Goal: Task Accomplishment & Management: Complete application form

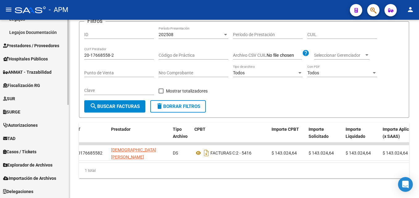
scroll to position [165, 0]
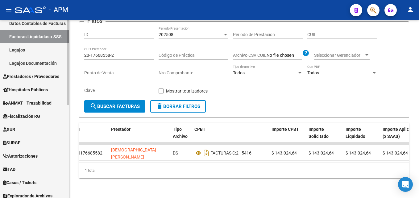
click at [44, 76] on span "Prestadores / Proveedores" at bounding box center [31, 76] width 56 height 7
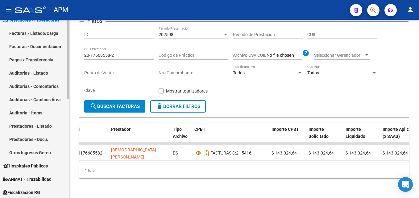
scroll to position [103, 0]
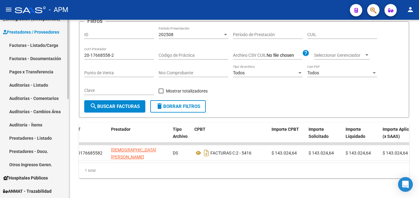
click at [38, 86] on link "Auditorías - Listado" at bounding box center [34, 84] width 69 height 13
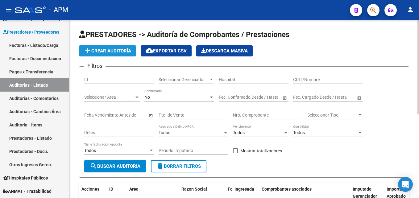
click at [124, 47] on button "add Crear Auditoría" at bounding box center [107, 50] width 57 height 11
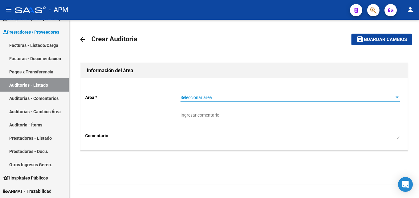
click at [381, 95] on span "Seleccionar area" at bounding box center [287, 97] width 214 height 5
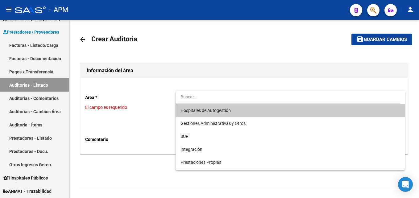
click at [285, 109] on span "Hospitales de Autogestión" at bounding box center [289, 110] width 219 height 13
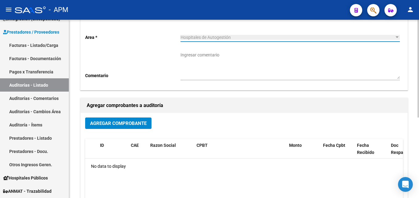
scroll to position [93, 0]
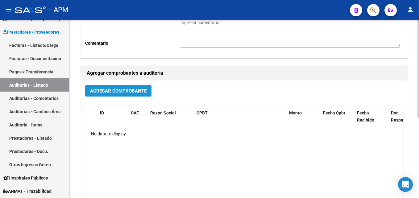
click at [143, 94] on button "Agregar Comprobante" at bounding box center [118, 90] width 66 height 11
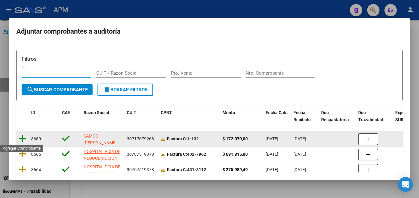
click at [23, 138] on icon at bounding box center [23, 138] width 8 height 9
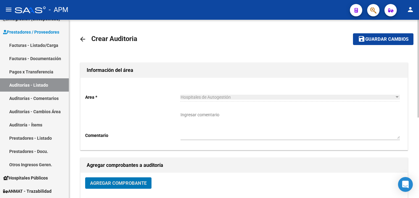
scroll to position [0, 0]
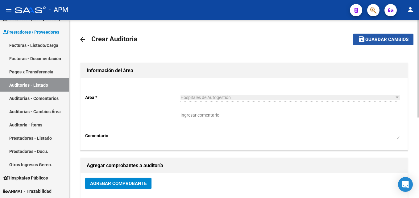
click at [388, 39] on span "Guardar cambios" at bounding box center [386, 40] width 43 height 6
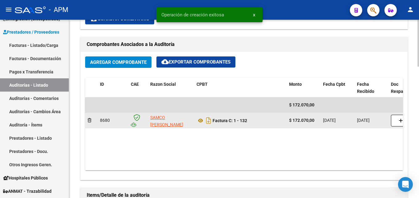
scroll to position [370, 0]
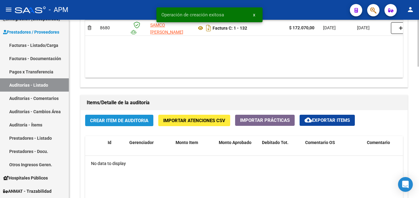
click at [138, 123] on span "Crear Item de Auditoria" at bounding box center [119, 121] width 58 height 6
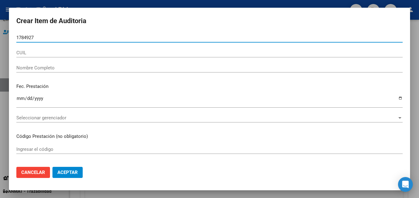
type input "17849274"
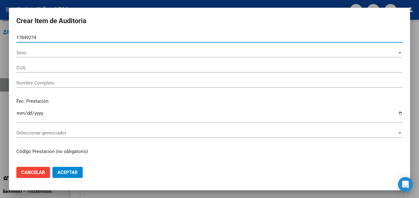
type input "20178492749"
type input "[PERSON_NAME] -"
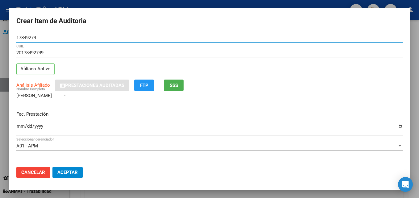
type input "17849274"
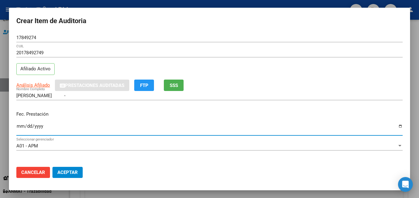
click at [19, 125] on input "Ingresar la fecha" at bounding box center [209, 129] width 386 height 10
type input "[DATE]"
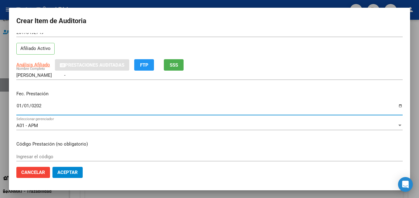
scroll to position [31, 0]
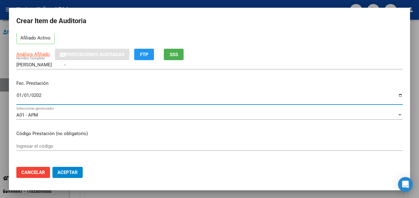
click at [62, 145] on input "Ingresar el código" at bounding box center [209, 146] width 386 height 6
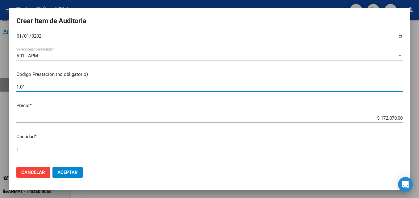
scroll to position [93, 0]
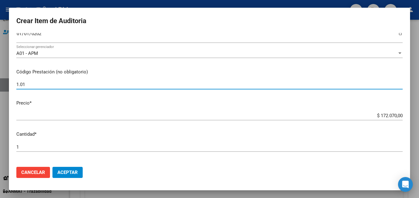
type input "1.01"
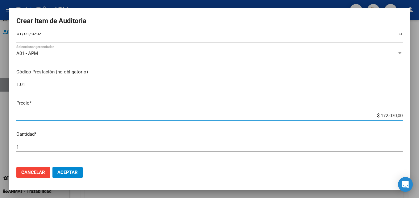
drag, startPoint x: 375, startPoint y: 116, endPoint x: 407, endPoint y: 114, distance: 31.8
click at [407, 114] on mat-dialog-content "17849274 Nro Documento 20178492749 CUIL Afiliado Activo Análisis Afiliado Prest…" at bounding box center [209, 97] width 401 height 129
type input "$ 0,01"
type input "$ 0,12"
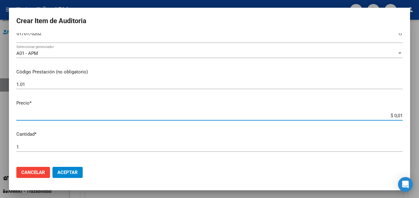
type input "$ 0,12"
type input "$ 1,22"
type input "$ 12,28"
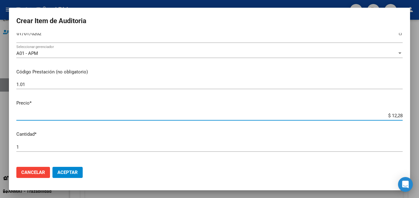
type input "$ 122,85"
type input "$ 1.228,50"
type input "$ 12.285,00"
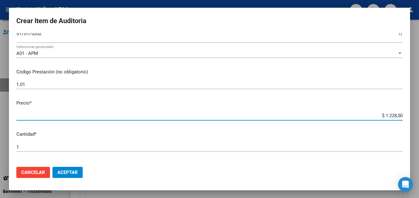
type input "$ 12.285,00"
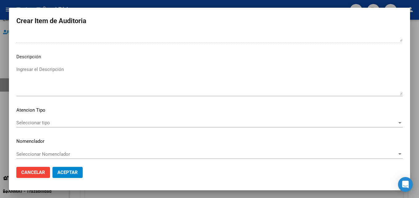
scroll to position [426, 0]
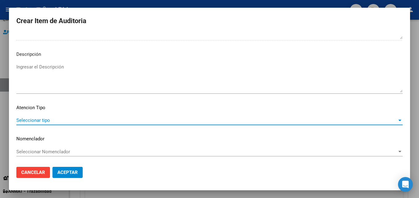
click at [386, 119] on span "Seleccionar tipo" at bounding box center [206, 120] width 381 height 6
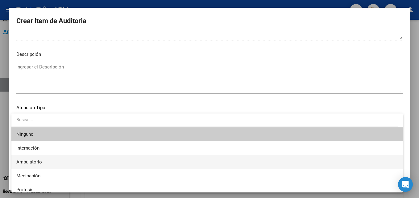
click at [111, 161] on span "Ambulatorio" at bounding box center [206, 162] width 381 height 14
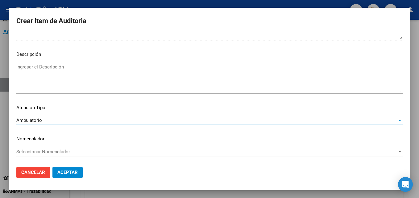
click at [79, 175] on button "Aceptar" at bounding box center [67, 172] width 30 height 11
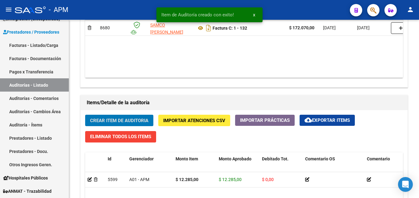
scroll to position [370, 0]
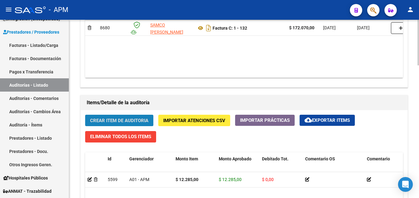
click at [99, 121] on span "Crear Item de Auditoria" at bounding box center [119, 121] width 58 height 6
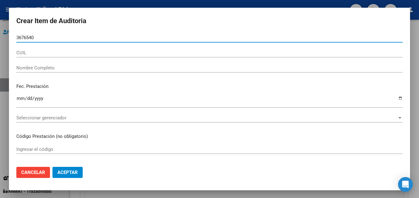
type input "36765409"
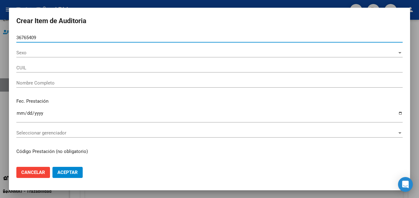
type input "27367654096"
type input "[PERSON_NAME]"
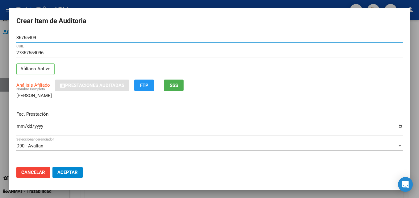
type input "36765409"
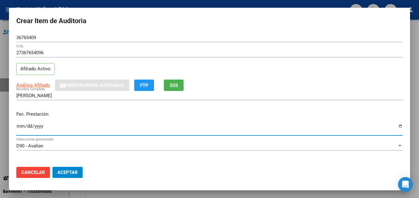
click at [18, 129] on input "Ingresar la fecha" at bounding box center [209, 129] width 386 height 10
type input "[DATE]"
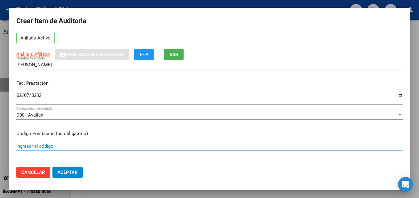
click at [23, 146] on input "Ingresar el código" at bounding box center [209, 146] width 386 height 6
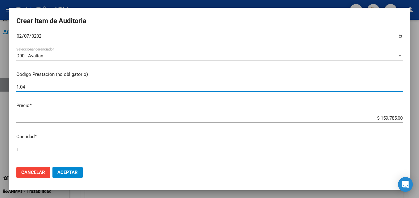
scroll to position [93, 0]
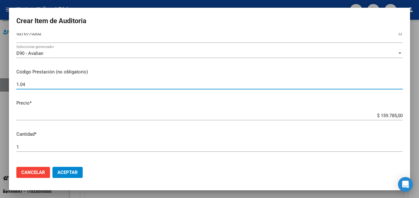
type input "1.04"
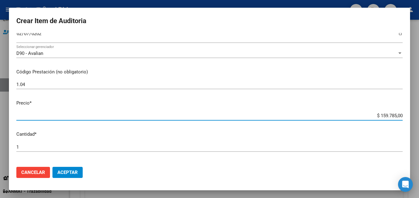
drag, startPoint x: 376, startPoint y: 115, endPoint x: 399, endPoint y: 115, distance: 22.8
click at [399, 115] on app-form-text-field "Precio * $ 159.785,00 Ingresar el precio" at bounding box center [211, 109] width 391 height 19
type input "$ 0,12"
type input "$ 1,24"
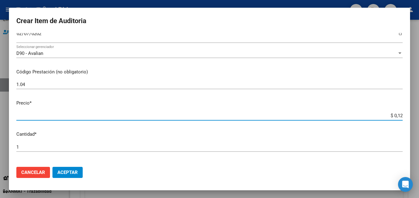
type input "$ 1,24"
type input "$ 12,45"
type input "$ 124,58"
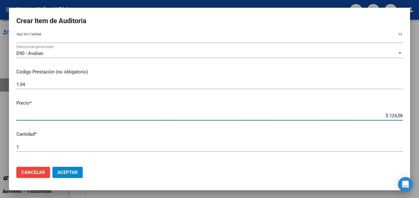
type input "$ 1.245,86"
type input "$ 12.458,60"
type input "$ 124.586,00"
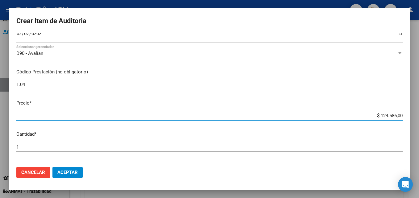
type input "$ 124.586,00"
type input "$ 12.458,60"
type input "$ 1.245,86"
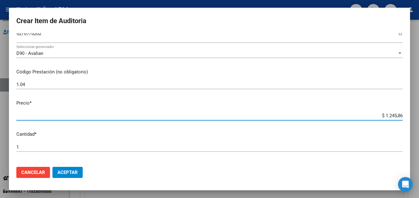
type input "$ 124,58"
type input "$ 12,45"
type input "$ 1,24"
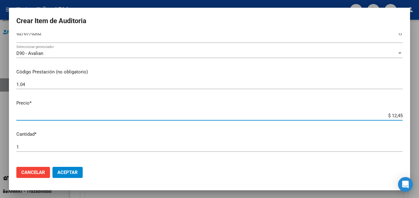
type input "$ 1,24"
type input "$ 0,12"
type input "$ 0,01"
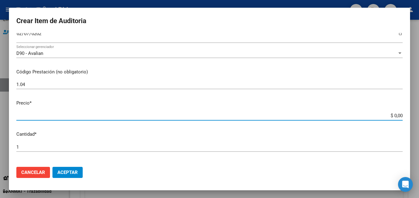
type input "$ 0,02"
type input "$ 0,24"
type input "$ 2,45"
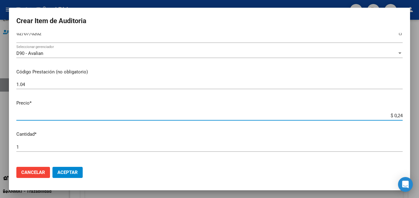
type input "$ 2,45"
type input "$ 24,58"
type input "$ 245,86"
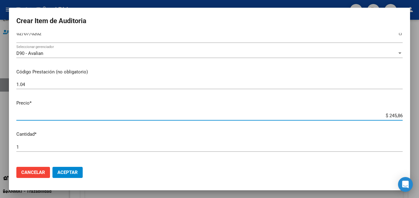
type input "$ 2.458,60"
type input "$ 24.586,00"
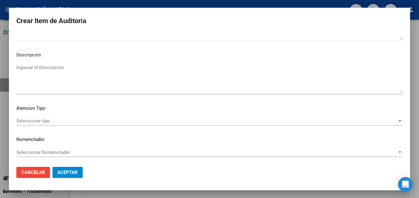
scroll to position [426, 0]
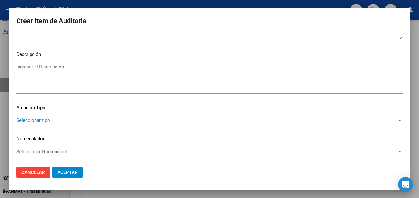
click at [336, 121] on span "Seleccionar tipo" at bounding box center [206, 120] width 381 height 6
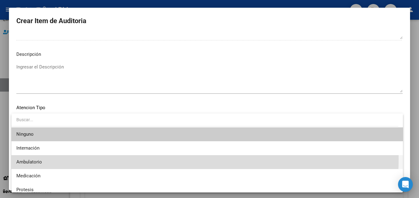
click at [124, 158] on span "Ambulatorio" at bounding box center [206, 162] width 381 height 14
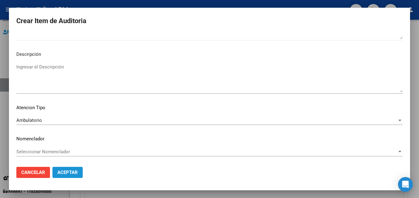
click at [74, 176] on button "Aceptar" at bounding box center [67, 172] width 30 height 11
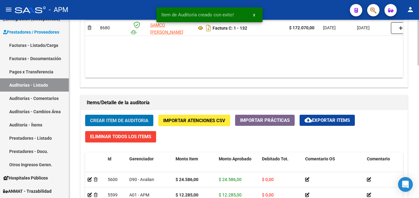
click at [135, 118] on span "Crear Item de Auditoria" at bounding box center [119, 121] width 58 height 6
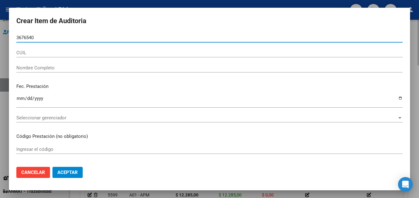
type input "36765409"
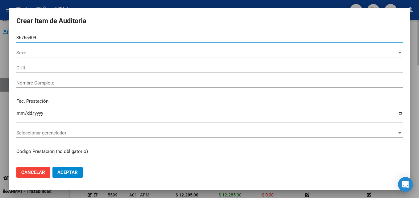
type input "27367654096"
type input "[PERSON_NAME]"
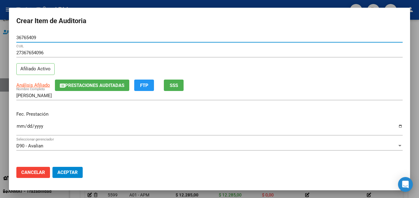
type input "36765409"
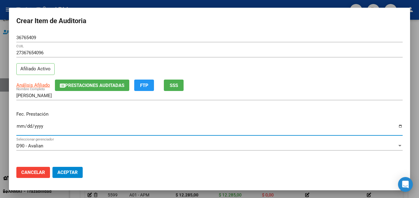
click at [20, 129] on input "Ingresar la fecha" at bounding box center [209, 129] width 386 height 10
type input "[DATE]"
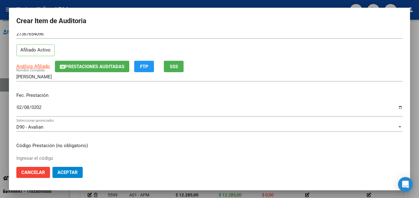
scroll to position [31, 0]
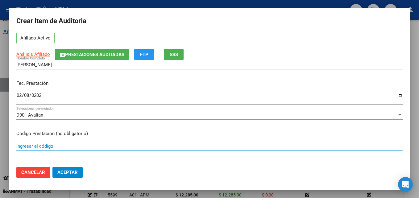
click at [42, 147] on input "Ingresar el código" at bounding box center [209, 146] width 386 height 6
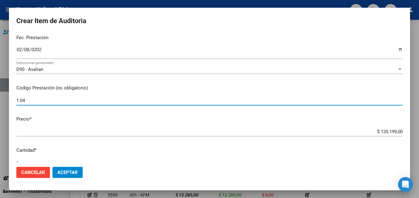
scroll to position [93, 0]
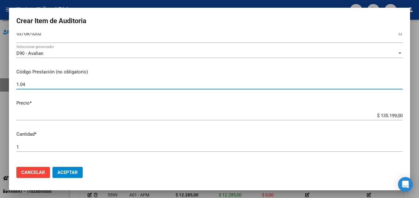
type input "1.04"
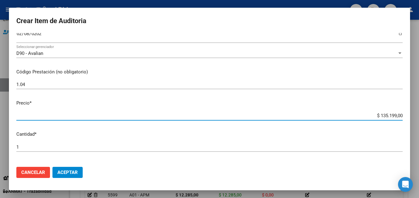
drag, startPoint x: 375, startPoint y: 116, endPoint x: 397, endPoint y: 115, distance: 22.2
click at [397, 115] on input "$ 135.199,00" at bounding box center [209, 116] width 386 height 6
type input "$ 0,02"
type input "$ 0,24"
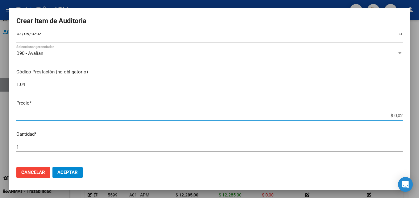
type input "$ 0,24"
type input "$ 2,45"
type input "$ 24,58"
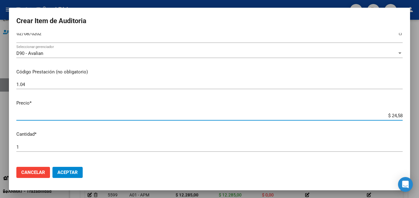
type input "$ 245,86"
type input "$ 2.458,60"
type input "$ 24.586,00"
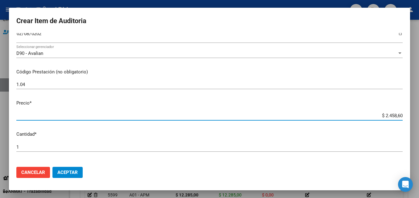
type input "$ 24.586,00"
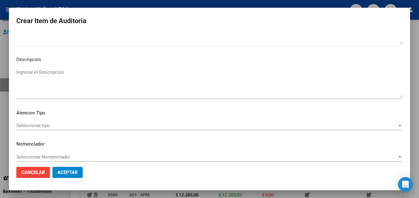
scroll to position [426, 0]
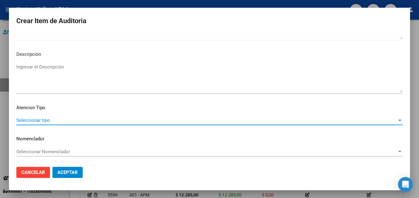
click at [390, 120] on span "Seleccionar tipo" at bounding box center [206, 120] width 381 height 6
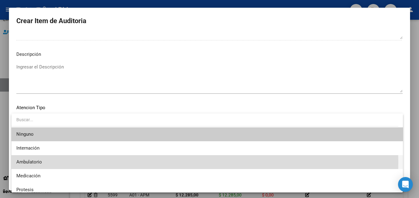
click at [141, 161] on span "Ambulatorio" at bounding box center [206, 162] width 381 height 14
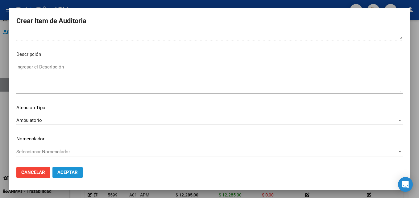
click at [75, 173] on span "Aceptar" at bounding box center [67, 173] width 20 height 6
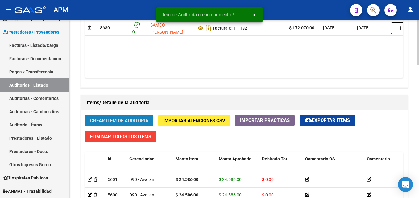
click at [113, 117] on span "Crear Item de Auditoria" at bounding box center [119, 120] width 58 height 6
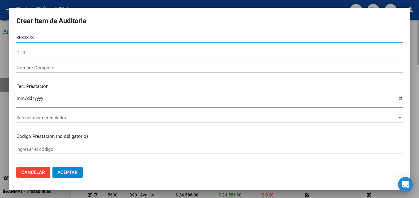
type input "36333781"
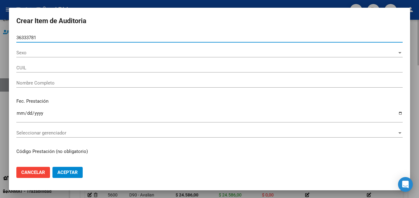
type input "20363337814"
type input "[PERSON_NAME]"
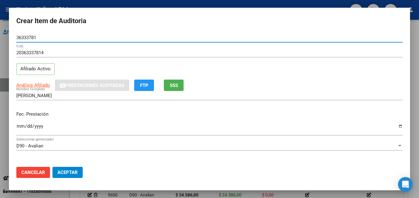
type input "36333781"
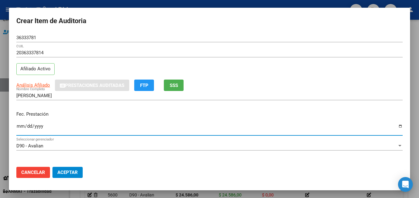
click at [22, 127] on input "Ingresar la fecha" at bounding box center [209, 129] width 386 height 10
type input "[DATE]"
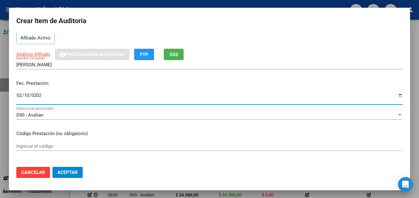
click at [28, 148] on input "Ingresar el código" at bounding box center [209, 146] width 386 height 6
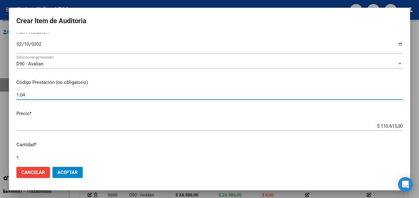
scroll to position [93, 0]
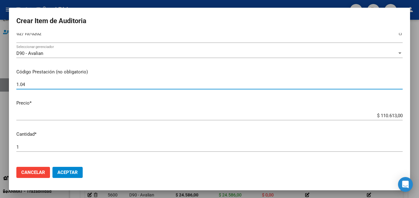
type input "1.04"
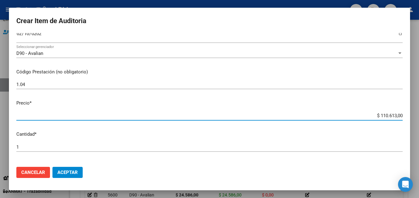
drag, startPoint x: 376, startPoint y: 115, endPoint x: 403, endPoint y: 113, distance: 27.5
click at [403, 113] on mat-dialog-content "36333781 Nro Documento 20363337814 CUIL Afiliado Activo Análisis Afiliado Prest…" at bounding box center [209, 97] width 401 height 129
type input "$ 0,02"
type input "$ 0,24"
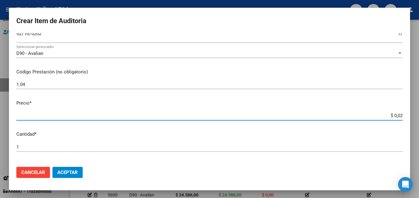
type input "$ 0,24"
type input "$ 2,45"
type input "$ 24,58"
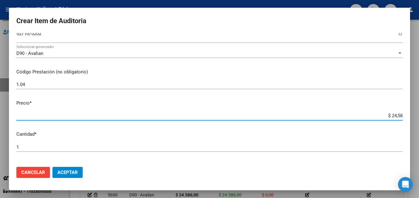
type input "$ 245,86"
type input "$ 2.458,60"
type input "$ 24.586,00"
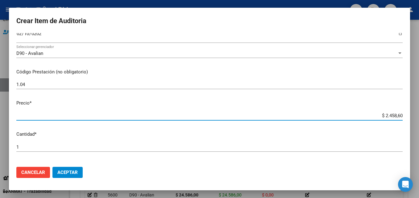
type input "$ 24.586,00"
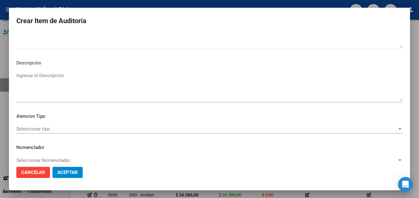
scroll to position [426, 0]
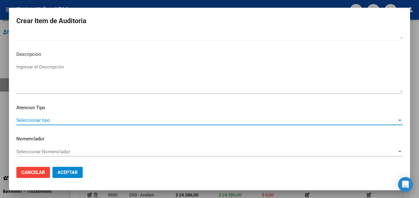
click at [381, 120] on span "Seleccionar tipo" at bounding box center [206, 120] width 381 height 6
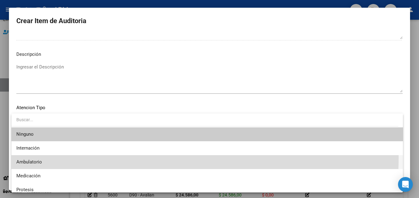
click at [121, 158] on span "Ambulatorio" at bounding box center [206, 162] width 381 height 14
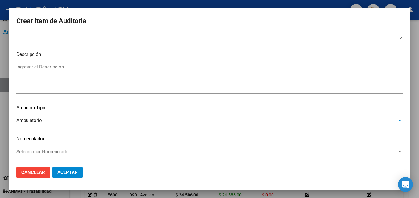
click at [81, 173] on button "Aceptar" at bounding box center [67, 172] width 30 height 11
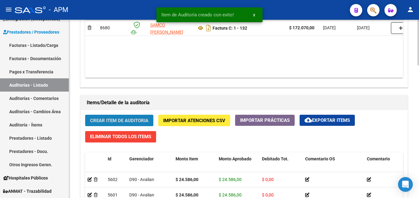
click at [131, 116] on button "Crear Item de Auditoria" at bounding box center [119, 120] width 68 height 11
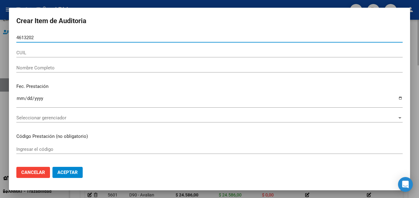
type input "46132029"
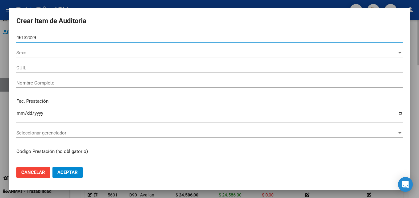
type input "20461320296"
type input "[PERSON_NAME]"
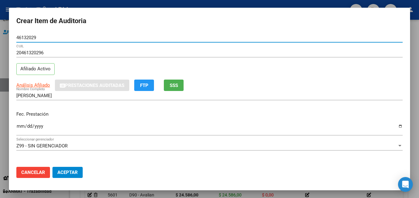
type input "46132029"
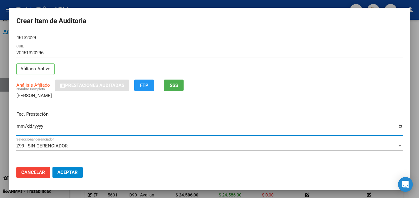
click at [21, 128] on input "Ingresar la fecha" at bounding box center [209, 129] width 386 height 10
type input "[DATE]"
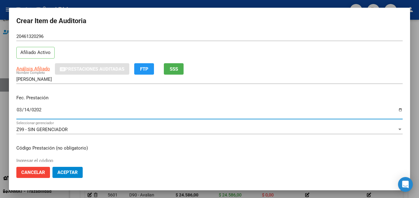
scroll to position [31, 0]
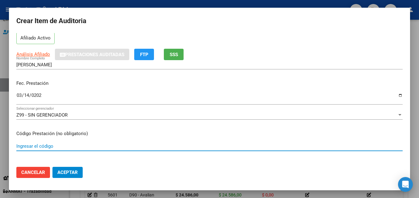
click at [45, 145] on input "Ingresar el código" at bounding box center [209, 146] width 386 height 6
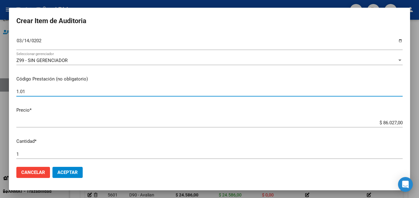
scroll to position [93, 0]
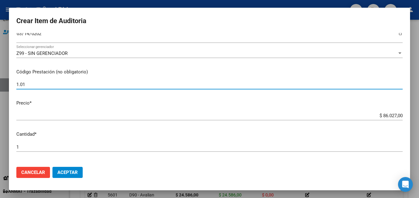
type input "1.01"
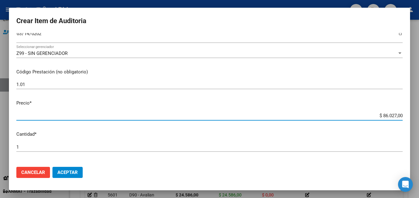
drag, startPoint x: 377, startPoint y: 115, endPoint x: 406, endPoint y: 115, distance: 28.7
click at [406, 115] on mat-dialog-content "46132029 Nro Documento 20461320296 CUIL Afiliado Activo Análisis Afiliado Prest…" at bounding box center [209, 97] width 401 height 129
type input "$ 0,01"
type input "$ 0,12"
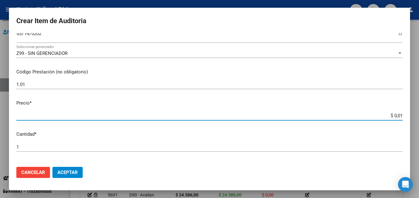
type input "$ 0,12"
type input "$ 1,22"
type input "$ 12,28"
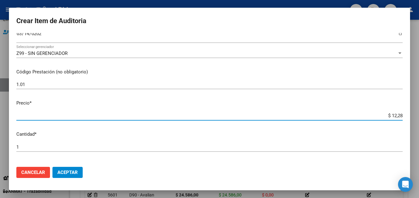
type input "$ 122,85"
type input "$ 1.228,50"
type input "$ 12.285,00"
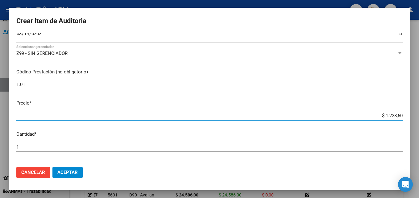
type input "$ 12.285,00"
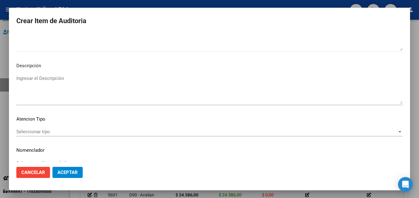
scroll to position [426, 0]
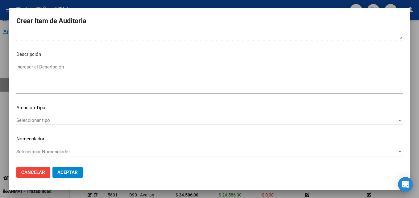
click at [371, 123] on div "Seleccionar tipo Seleccionar tipo" at bounding box center [209, 120] width 386 height 9
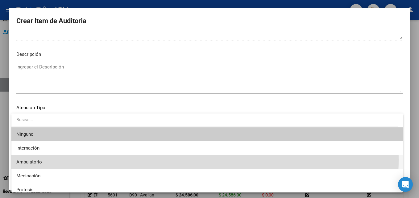
click at [146, 159] on span "Ambulatorio" at bounding box center [206, 162] width 381 height 14
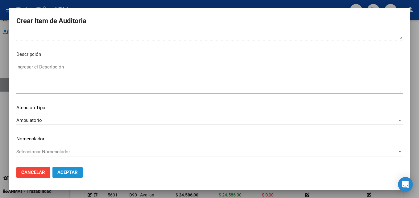
click at [80, 171] on button "Aceptar" at bounding box center [67, 172] width 30 height 11
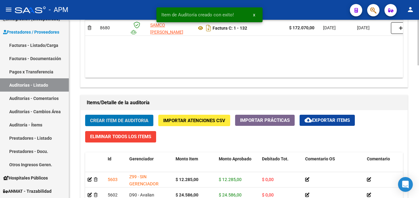
click at [121, 120] on span "Crear Item de Auditoria" at bounding box center [119, 121] width 58 height 6
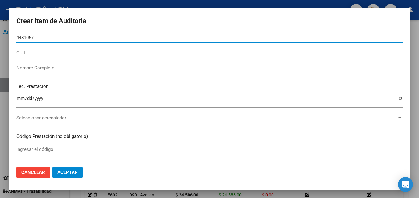
type input "44810572"
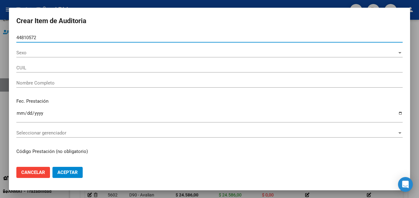
type input "20448105726"
type input "BERMUDES [PERSON_NAME]"
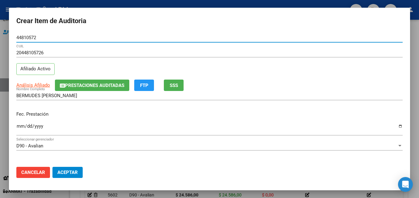
type input "44810572"
click at [18, 127] on input "Ingresar la fecha" at bounding box center [209, 129] width 386 height 10
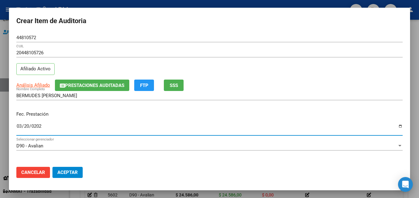
type input "[DATE]"
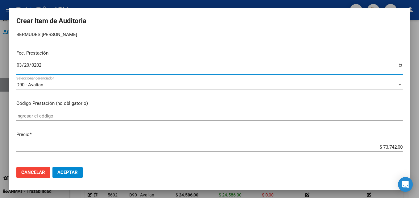
scroll to position [62, 0]
click at [24, 115] on input "Ingresar el código" at bounding box center [209, 116] width 386 height 6
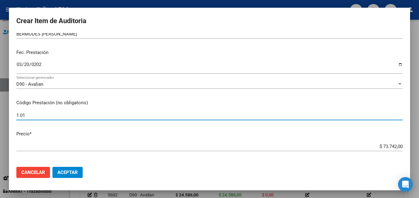
type input "1.01"
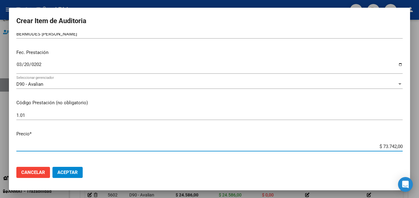
drag, startPoint x: 377, startPoint y: 145, endPoint x: 401, endPoint y: 149, distance: 24.3
click at [401, 149] on app-form-text-field "Precio * $ 73.742,00 Ingresar el precio" at bounding box center [211, 139] width 391 height 19
type input "$ 0,01"
type input "$ 0,12"
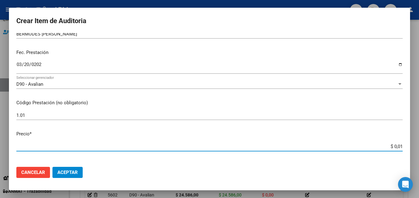
type input "$ 0,12"
type input "$ 1,22"
type input "$ 12,28"
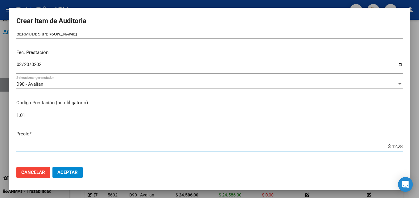
type input "$ 122,85"
type input "$ 1.228,50"
type input "$ 12.285,00"
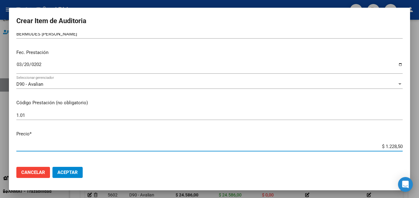
type input "$ 12.285,00"
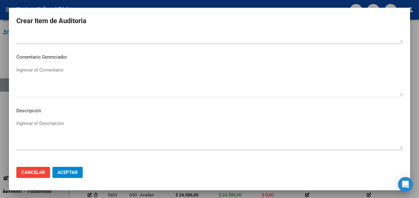
scroll to position [426, 0]
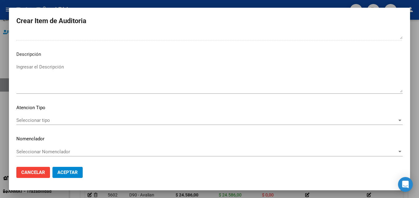
click at [380, 122] on span "Seleccionar tipo" at bounding box center [206, 120] width 381 height 6
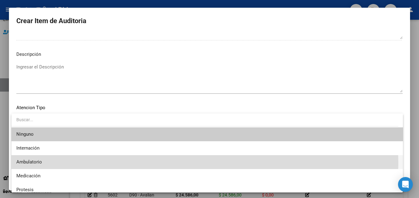
click at [166, 162] on span "Ambulatorio" at bounding box center [206, 162] width 381 height 14
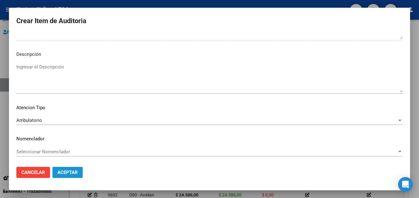
click at [75, 176] on button "Aceptar" at bounding box center [67, 172] width 30 height 11
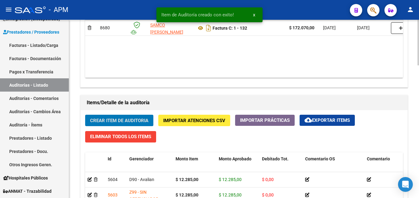
click at [108, 117] on button "Crear Item de Auditoria" at bounding box center [119, 120] width 68 height 11
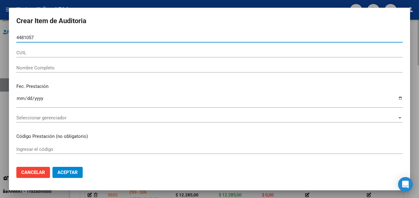
type input "44810572"
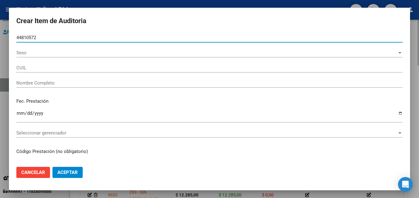
type input "20448105726"
type input "BERMUDES [PERSON_NAME]"
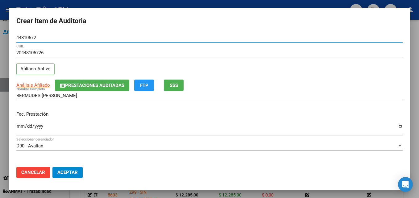
type input "44810572"
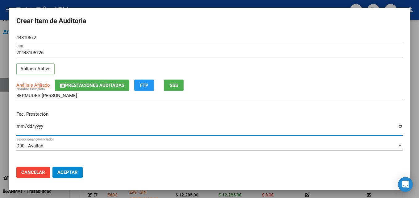
click at [18, 125] on input "Ingresar la fecha" at bounding box center [209, 129] width 386 height 10
type input "[DATE]"
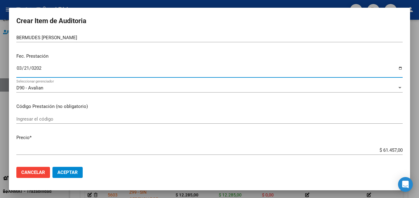
scroll to position [62, 0]
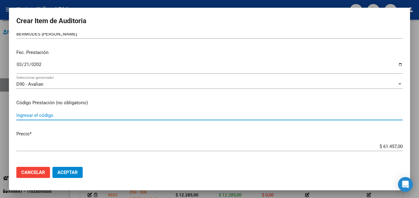
click at [47, 115] on input "Ingresar el código" at bounding box center [209, 116] width 386 height 6
type input "1.04"
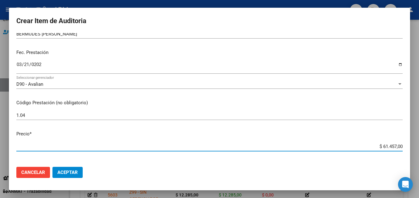
drag, startPoint x: 378, startPoint y: 145, endPoint x: 399, endPoint y: 150, distance: 21.1
click at [399, 150] on mat-dialog-content "44810572 Nro Documento 20448105726 CUIL Afiliado Activo Análisis Afiliado Prest…" at bounding box center [209, 97] width 401 height 129
type input "$ 0,02"
type input "$ 0,24"
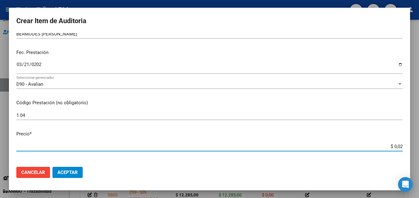
type input "$ 0,24"
type input "$ 2,45"
type input "$ 24,58"
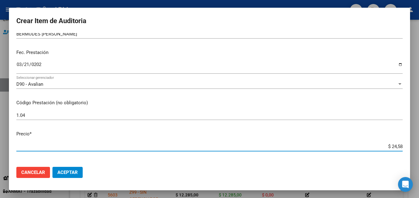
type input "$ 245,86"
type input "$ 2.458,60"
type input "$ 24.586,00"
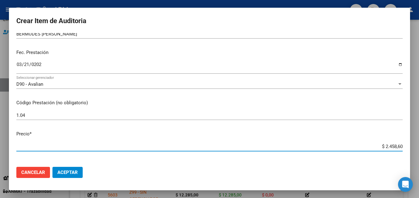
type input "$ 24.586,00"
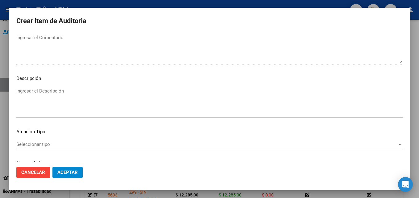
scroll to position [426, 0]
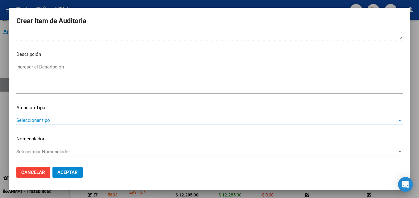
click at [384, 123] on span "Seleccionar tipo" at bounding box center [206, 120] width 381 height 6
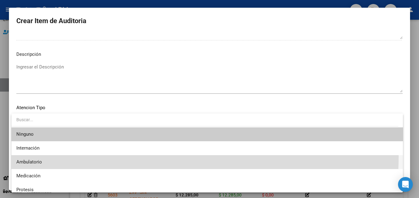
click at [123, 157] on span "Ambulatorio" at bounding box center [206, 162] width 381 height 14
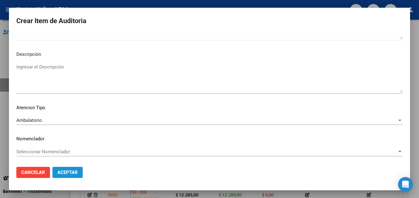
click at [76, 171] on span "Aceptar" at bounding box center [67, 173] width 20 height 6
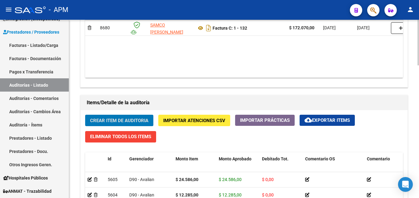
click at [121, 116] on button "Crear Item de Auditoria" at bounding box center [119, 120] width 68 height 11
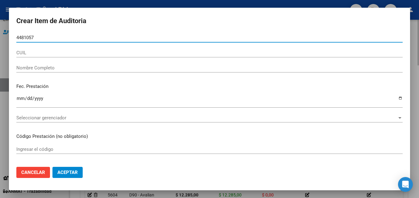
type input "44810572"
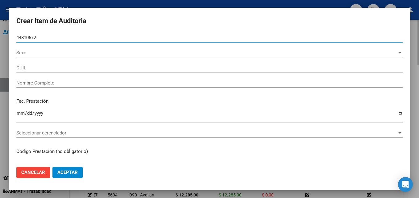
type input "20448105726"
type input "BERMUDES [PERSON_NAME]"
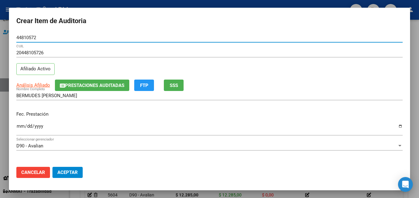
type input "44810572"
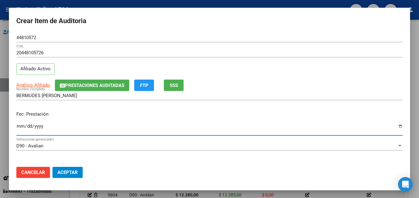
click at [21, 127] on input "Ingresar la fecha" at bounding box center [209, 129] width 386 height 10
type input "[DATE]"
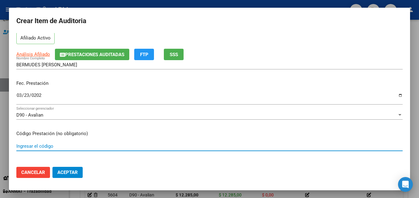
click at [57, 147] on input "Ingresar el código" at bounding box center [209, 146] width 386 height 6
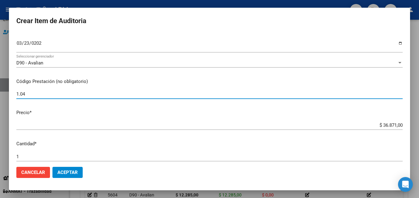
scroll to position [93, 0]
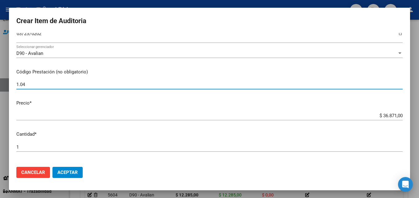
type input "1.04"
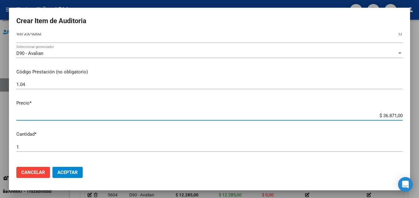
drag, startPoint x: 377, startPoint y: 115, endPoint x: 405, endPoint y: 116, distance: 28.1
click at [405, 116] on mat-dialog-content "44810572 Nro Documento 20448105726 CUIL Afiliado Activo Análisis Afiliado Prest…" at bounding box center [209, 97] width 401 height 129
type input "$ 0,02"
type input "$ 0,24"
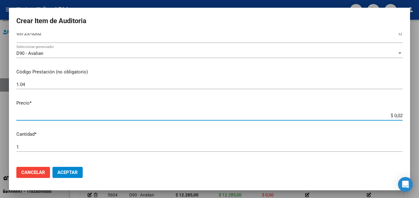
type input "$ 0,24"
type input "$ 2,45"
type input "$ 24,58"
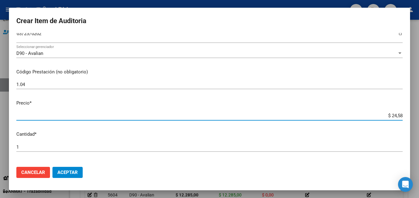
type input "$ 245,86"
type input "$ 2.458,60"
type input "$ 24.586,00"
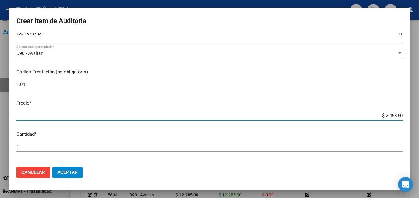
type input "$ 24.586,00"
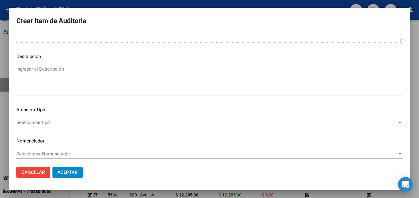
scroll to position [426, 0]
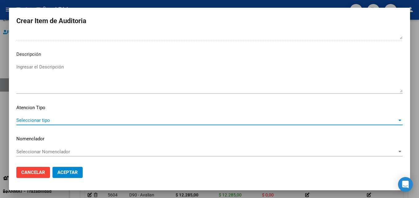
click at [350, 121] on span "Seleccionar tipo" at bounding box center [206, 120] width 381 height 6
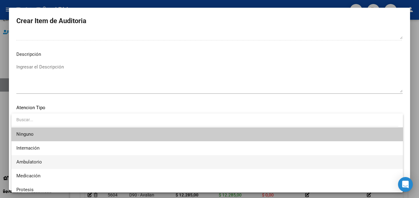
click at [120, 160] on span "Ambulatorio" at bounding box center [206, 162] width 381 height 14
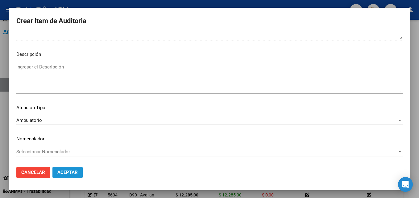
click at [77, 172] on span "Aceptar" at bounding box center [67, 173] width 20 height 6
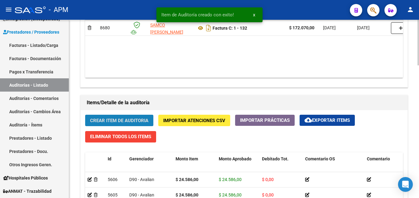
click at [105, 123] on span "Crear Item de Auditoria" at bounding box center [119, 121] width 58 height 6
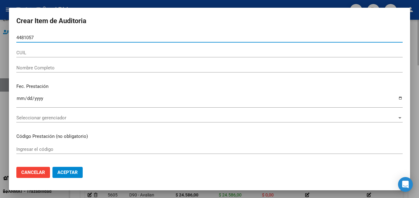
type input "44810572"
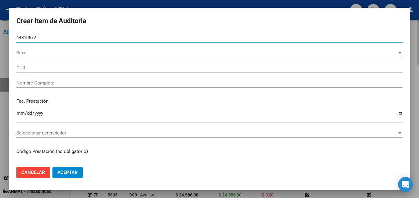
type input "20448105726"
type input "BERMUDES [PERSON_NAME]"
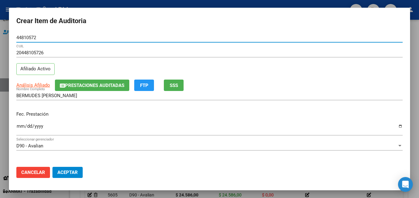
type input "44810572"
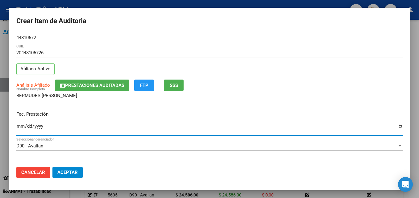
click at [16, 128] on input "Ingresar la fecha" at bounding box center [209, 129] width 386 height 10
type input "[DATE]"
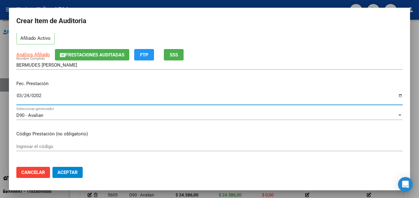
scroll to position [31, 0]
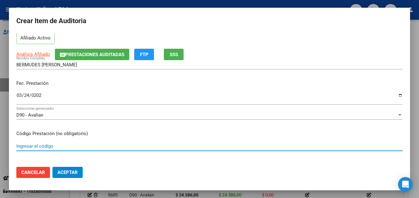
click at [32, 145] on input "Ingresar el código" at bounding box center [209, 146] width 386 height 6
type input "1.01"
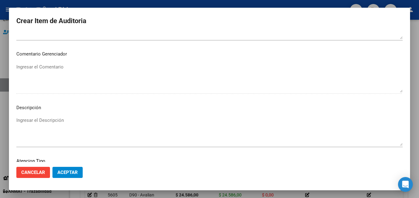
scroll to position [426, 0]
click at [384, 120] on span "Seleccionar tipo" at bounding box center [206, 120] width 381 height 6
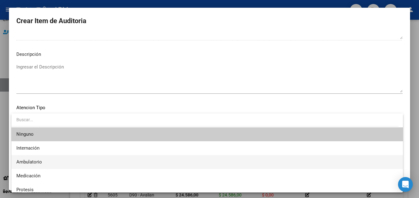
click at [70, 158] on span "Ambulatorio" at bounding box center [206, 162] width 381 height 14
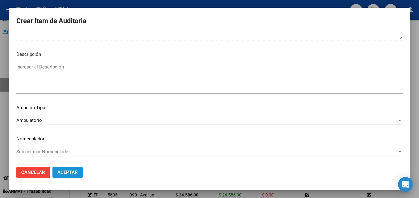
click at [68, 170] on span "Aceptar" at bounding box center [67, 173] width 20 height 6
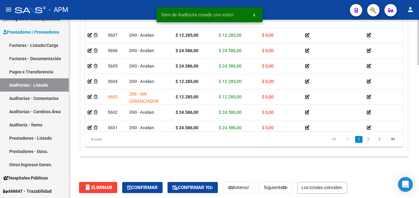
scroll to position [517, 0]
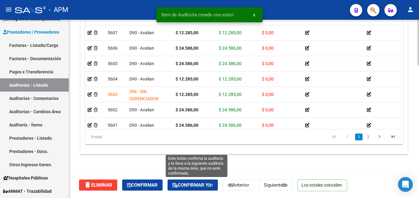
click at [192, 188] on button "Confirmar y" at bounding box center [192, 184] width 50 height 11
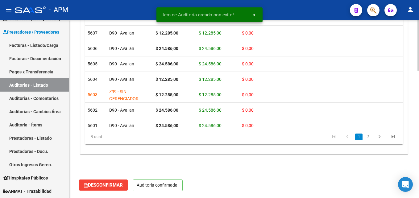
scroll to position [447, 0]
type input "202510"
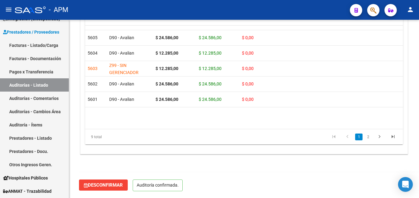
scroll to position [0, 0]
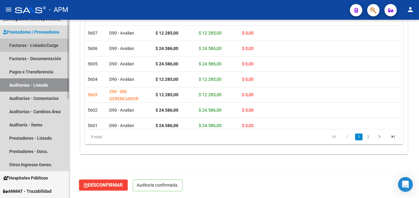
click at [45, 44] on link "Facturas - Listado/Carga" at bounding box center [34, 45] width 69 height 13
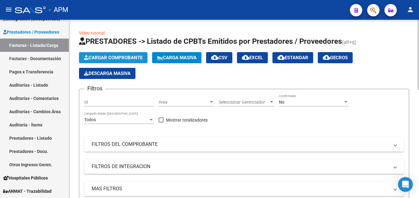
click at [116, 54] on button "Cargar Comprobante" at bounding box center [113, 57] width 68 height 11
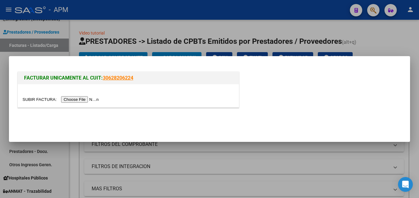
click at [81, 98] on input "file" at bounding box center [62, 99] width 78 height 6
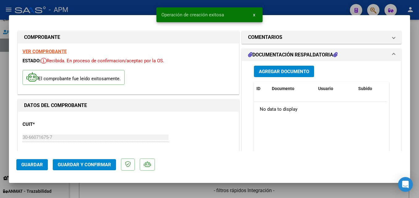
click at [51, 51] on strong "VER COMPROBANTE" at bounding box center [45, 52] width 44 height 6
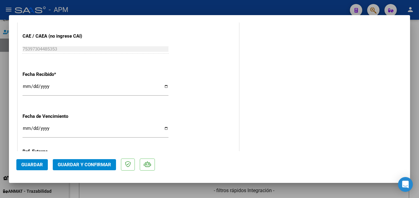
scroll to position [339, 0]
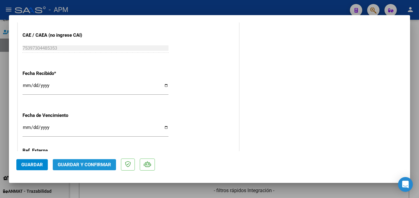
click at [95, 164] on span "Guardar y Confirmar" at bounding box center [84, 165] width 53 height 6
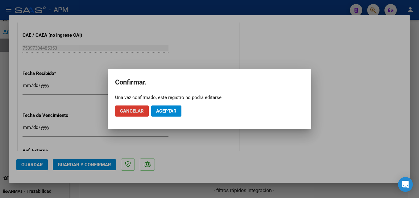
click at [175, 109] on span "Aceptar" at bounding box center [166, 111] width 20 height 6
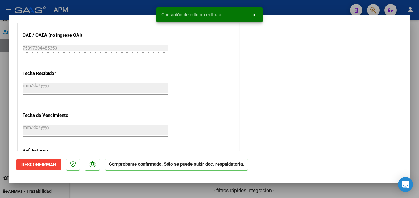
click at [337, 187] on div at bounding box center [209, 99] width 419 height 198
type input "$ 0,00"
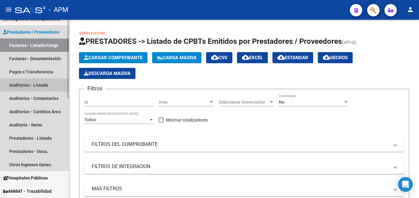
click at [49, 80] on link "Auditorías - Listado" at bounding box center [34, 84] width 69 height 13
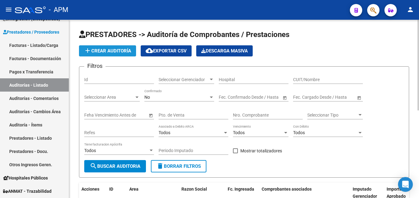
click at [113, 51] on span "add Crear Auditoría" at bounding box center [107, 51] width 47 height 6
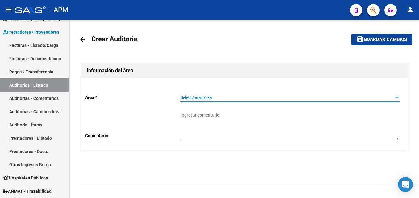
click at [393, 97] on span "Seleccionar area" at bounding box center [287, 97] width 214 height 5
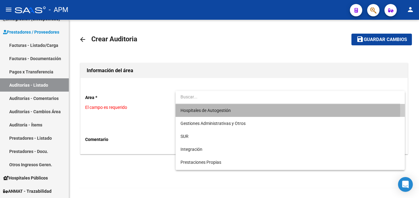
click at [249, 110] on span "Hospitales de Autogestión" at bounding box center [289, 110] width 219 height 13
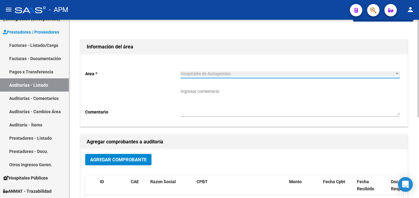
scroll to position [93, 0]
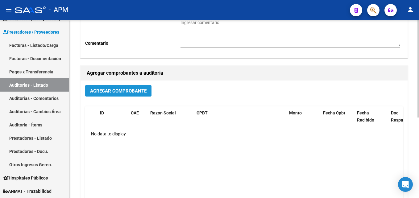
click at [139, 93] on span "Agregar Comprobante" at bounding box center [118, 91] width 56 height 6
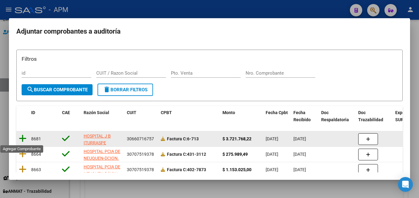
click at [22, 138] on icon at bounding box center [23, 138] width 8 height 9
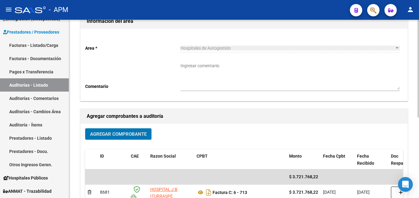
scroll to position [0, 0]
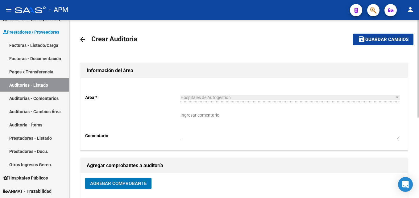
click at [388, 40] on span "Guardar cambios" at bounding box center [386, 40] width 43 height 6
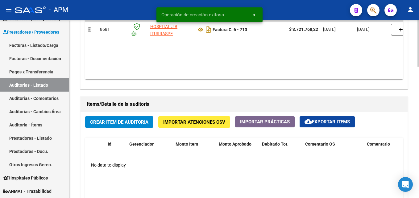
scroll to position [370, 0]
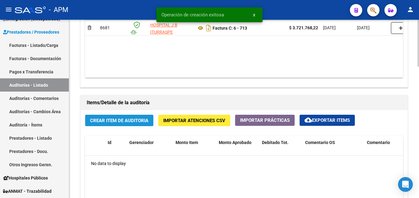
click at [135, 117] on button "Crear Item de Auditoria" at bounding box center [119, 120] width 68 height 11
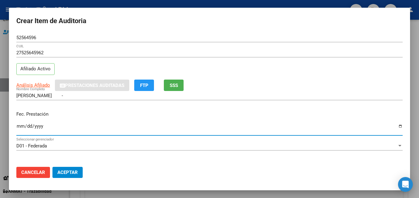
click at [19, 128] on input "Ingresar la fecha" at bounding box center [209, 129] width 386 height 10
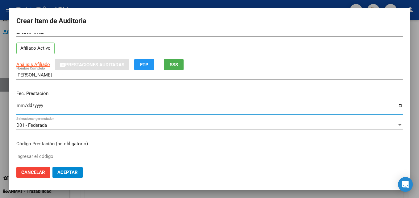
scroll to position [31, 0]
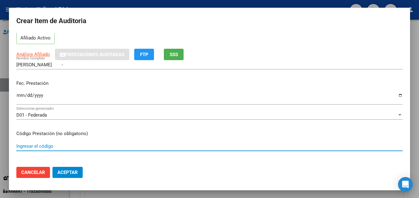
click at [60, 145] on input "Ingresar el código" at bounding box center [209, 146] width 386 height 6
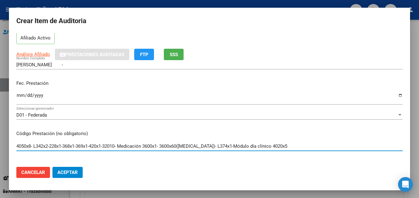
click at [16, 146] on input "4050x8- L342x2-228x1-368x1-369x1-420x1-32010- Medicación 3600x1- 3600x60([MEDIC…" at bounding box center [209, 146] width 386 height 6
click at [58, 148] on input "Módulo día infectologico4050x8- L342x2-228x1-368x1-369x1-420x1-32010- Medicació…" at bounding box center [209, 146] width 386 height 6
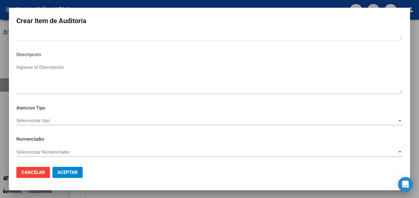
scroll to position [426, 0]
click at [372, 122] on span "Seleccionar tipo" at bounding box center [206, 120] width 381 height 6
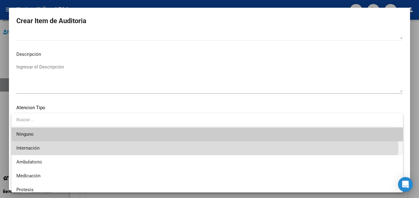
click at [152, 148] on span "Internación" at bounding box center [206, 148] width 381 height 14
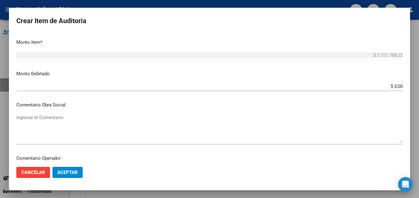
scroll to position [303, 0]
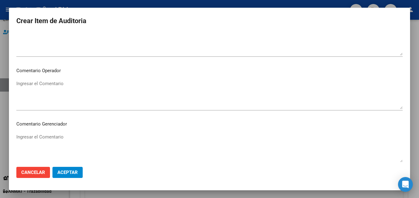
click at [77, 171] on span "Aceptar" at bounding box center [67, 173] width 20 height 6
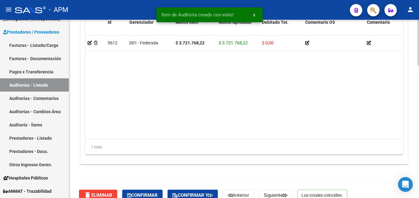
scroll to position [517, 0]
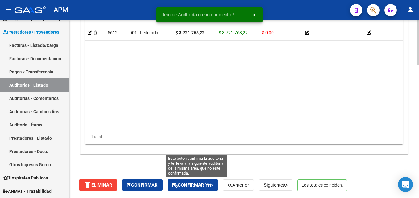
click at [195, 184] on span "Confirmar y" at bounding box center [192, 185] width 40 height 6
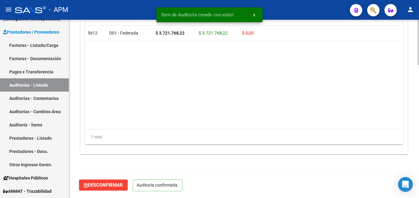
scroll to position [447, 0]
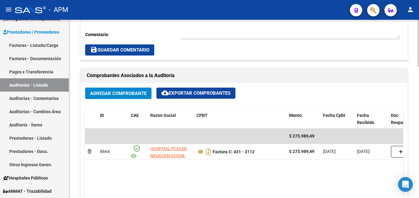
scroll to position [247, 0]
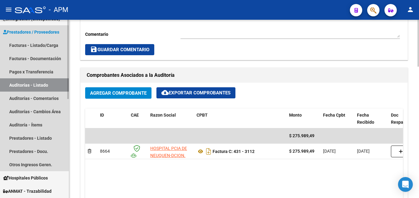
click at [25, 81] on link "Auditorías - Listado" at bounding box center [34, 84] width 69 height 13
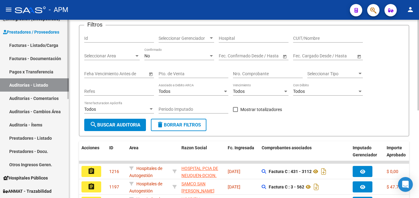
scroll to position [173, 0]
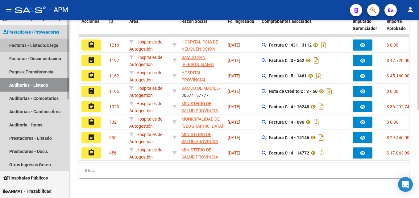
click at [36, 42] on link "Facturas - Listado/Carga" at bounding box center [34, 45] width 69 height 13
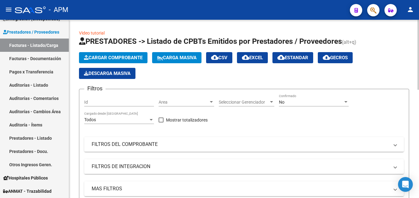
click at [129, 59] on span "Cargar Comprobante" at bounding box center [113, 58] width 59 height 6
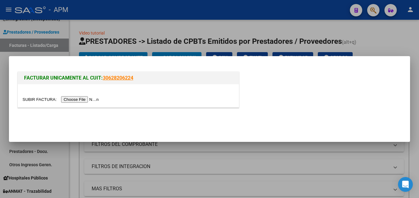
click at [84, 99] on input "file" at bounding box center [62, 99] width 78 height 6
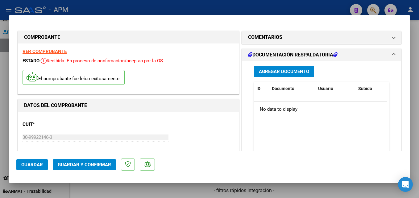
click at [55, 51] on strong "VER COMPROBANTE" at bounding box center [45, 52] width 44 height 6
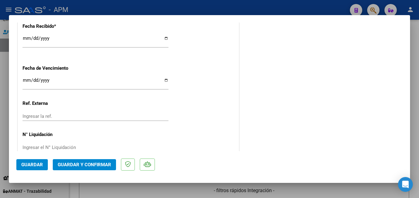
scroll to position [399, 0]
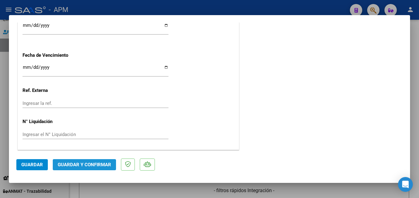
click at [105, 164] on span "Guardar y Confirmar" at bounding box center [84, 165] width 53 height 6
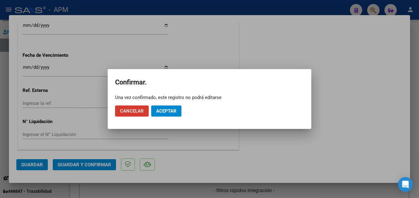
click at [177, 110] on button "Aceptar" at bounding box center [166, 110] width 30 height 11
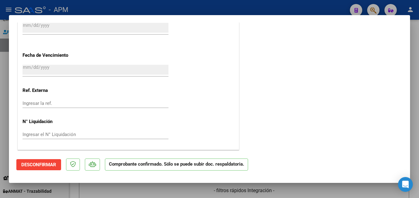
click at [208, 192] on div at bounding box center [209, 99] width 419 height 198
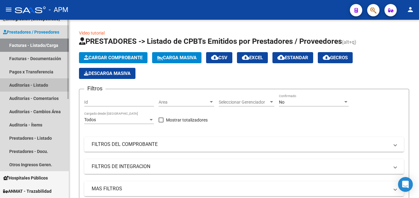
click at [21, 85] on link "Auditorías - Listado" at bounding box center [34, 84] width 69 height 13
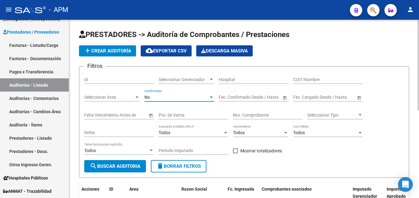
click at [208, 98] on div "No" at bounding box center [176, 97] width 64 height 5
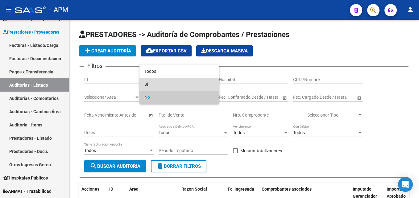
click at [199, 86] on span "Si" at bounding box center [179, 84] width 70 height 13
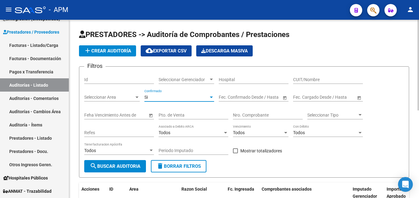
click at [133, 167] on span "search Buscar Auditoria" at bounding box center [115, 166] width 51 height 6
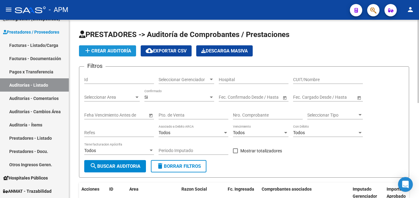
click at [111, 51] on span "add Crear Auditoría" at bounding box center [107, 51] width 47 height 6
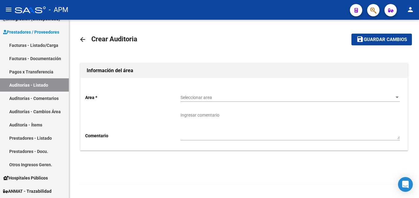
click at [385, 101] on div "Seleccionar area Seleccionar area" at bounding box center [289, 95] width 219 height 12
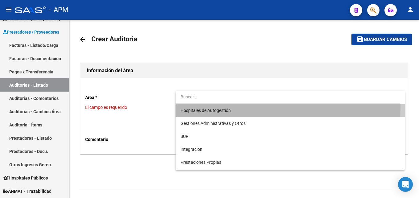
click at [266, 108] on span "Hospitales de Autogestión" at bounding box center [289, 110] width 219 height 13
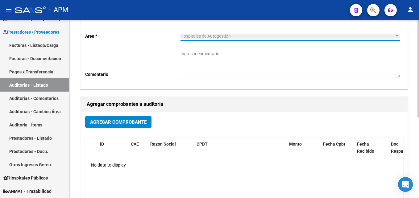
scroll to position [62, 0]
click at [136, 123] on span "Agregar Comprobante" at bounding box center [118, 122] width 56 height 6
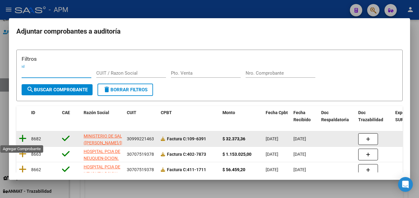
click at [23, 140] on icon at bounding box center [23, 138] width 8 height 9
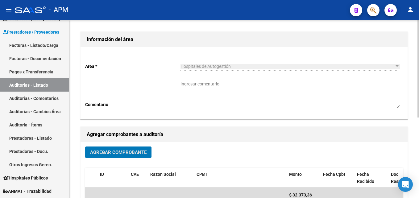
scroll to position [0, 0]
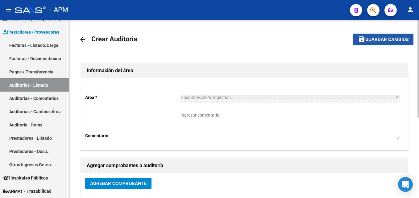
click at [383, 41] on span "Guardar cambios" at bounding box center [386, 40] width 43 height 6
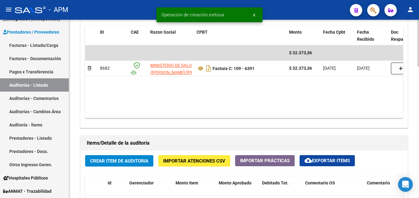
scroll to position [339, 0]
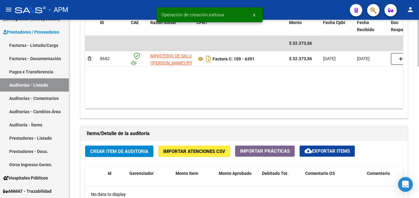
click at [128, 151] on span "Crear Item de Auditoria" at bounding box center [119, 152] width 58 height 6
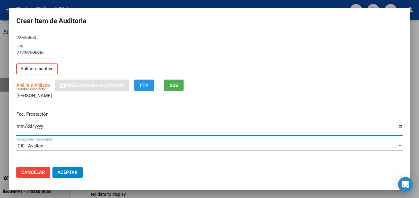
click at [19, 126] on input "Ingresar la fecha" at bounding box center [209, 129] width 386 height 10
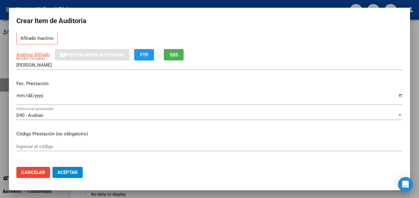
scroll to position [31, 0]
click at [39, 146] on input "Ingresar el código" at bounding box center [209, 146] width 386 height 6
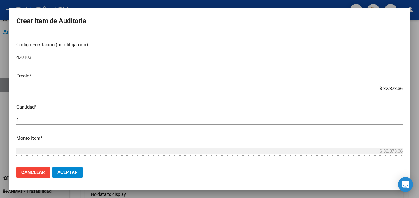
scroll to position [123, 0]
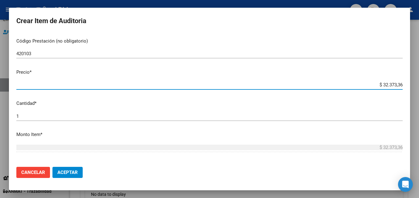
drag, startPoint x: 378, startPoint y: 85, endPoint x: 403, endPoint y: 84, distance: 25.6
click at [403, 84] on mat-dialog-content "23635850 Nro Documento 27236358505 CUIL Afiliado Inactivo Análisis Afiliado Pre…" at bounding box center [209, 97] width 401 height 129
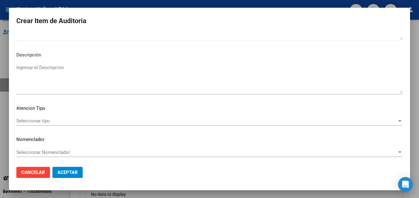
scroll to position [426, 0]
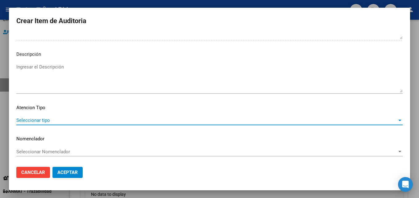
click at [389, 122] on span "Seleccionar tipo" at bounding box center [206, 120] width 381 height 6
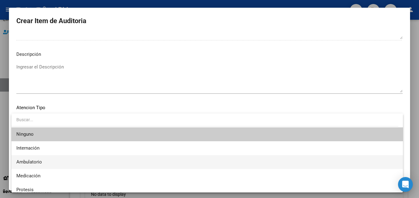
click at [115, 158] on span "Ambulatorio" at bounding box center [206, 162] width 381 height 14
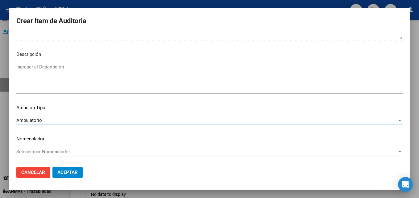
click at [80, 171] on button "Aceptar" at bounding box center [67, 172] width 30 height 11
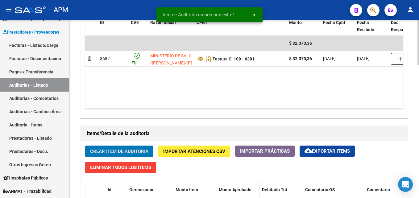
scroll to position [340, 0]
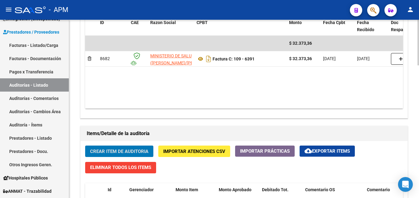
click at [133, 151] on span "Crear Item de Auditoria" at bounding box center [119, 152] width 58 height 6
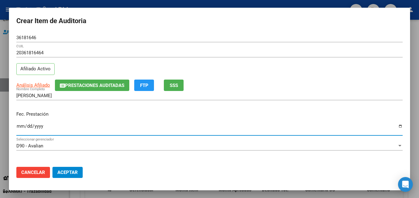
click at [20, 127] on input "Ingresar la fecha" at bounding box center [209, 129] width 386 height 10
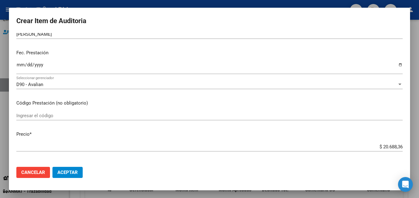
scroll to position [62, 0]
click at [43, 111] on div "Ingresar el código" at bounding box center [209, 115] width 386 height 9
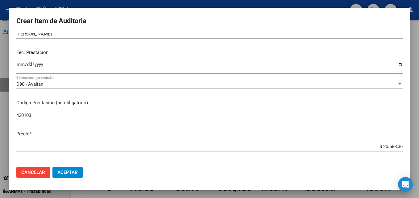
drag, startPoint x: 378, startPoint y: 147, endPoint x: 403, endPoint y: 147, distance: 25.0
click at [403, 147] on mat-dialog-content "36181646 Nro Documento 20361816464 CUIL Afiliado Activo Análisis Afiliado Prest…" at bounding box center [209, 97] width 401 height 129
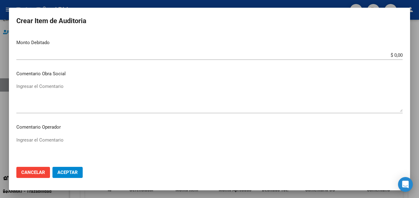
scroll to position [426, 0]
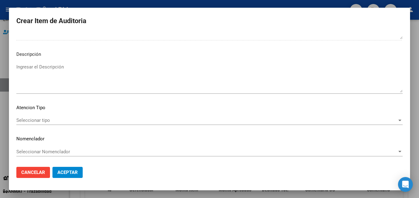
click at [337, 124] on div "Seleccionar tipo Seleccionar tipo" at bounding box center [209, 120] width 386 height 9
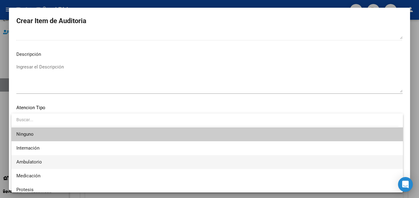
click at [76, 165] on span "Ambulatorio" at bounding box center [206, 162] width 381 height 14
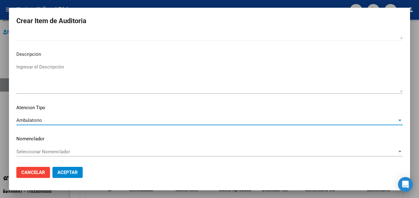
click at [79, 174] on button "Aceptar" at bounding box center [67, 172] width 30 height 11
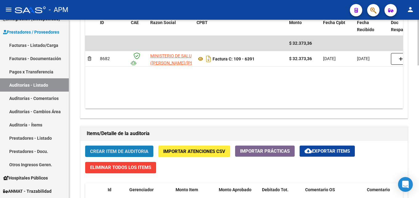
click at [148, 154] on button "Crear Item de Auditoria" at bounding box center [119, 151] width 68 height 11
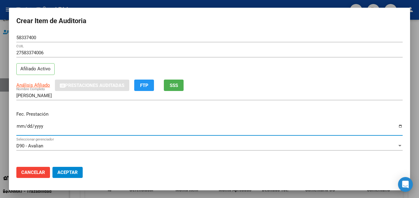
click at [18, 126] on input "Ingresar la fecha" at bounding box center [209, 129] width 386 height 10
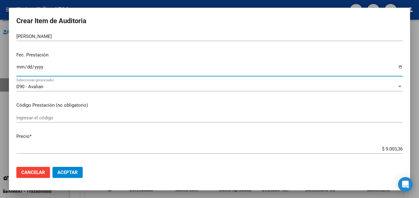
scroll to position [62, 0]
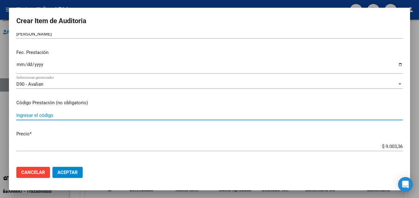
click at [22, 116] on input "Ingresar el código" at bounding box center [209, 116] width 386 height 6
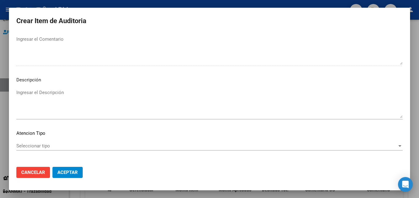
scroll to position [426, 0]
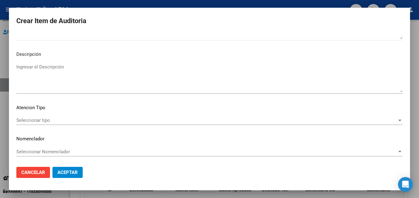
click at [350, 121] on span "Seleccionar tipo" at bounding box center [206, 120] width 381 height 6
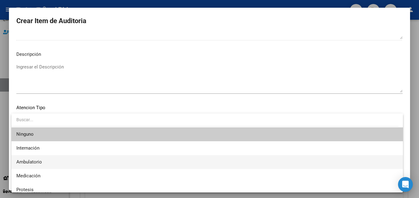
click at [70, 162] on span "Ambulatorio" at bounding box center [206, 162] width 381 height 14
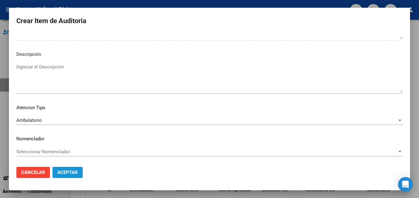
click at [69, 173] on span "Aceptar" at bounding box center [67, 173] width 20 height 6
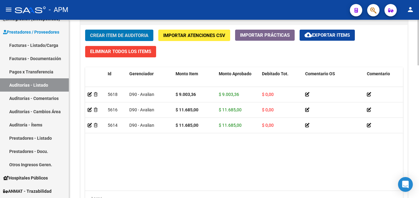
scroll to position [517, 0]
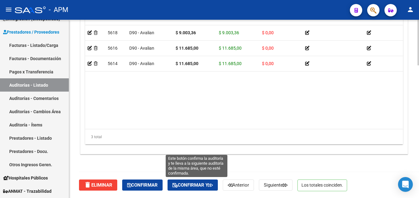
click at [196, 182] on button "Confirmar y" at bounding box center [192, 184] width 50 height 11
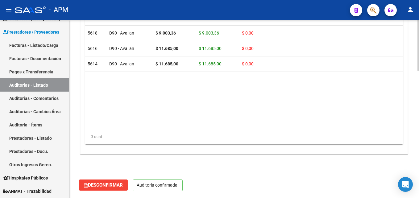
scroll to position [447, 0]
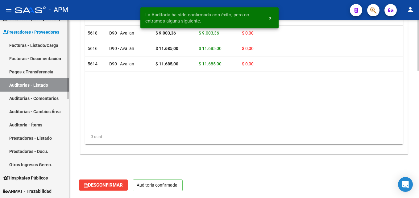
click at [35, 86] on link "Auditorías - Listado" at bounding box center [34, 84] width 69 height 13
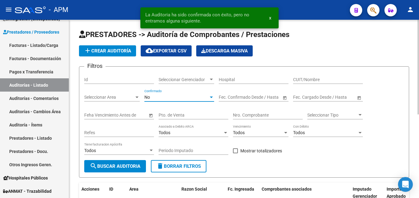
click at [208, 97] on div "No" at bounding box center [176, 97] width 64 height 5
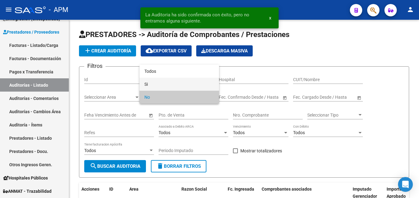
click at [194, 83] on span "Si" at bounding box center [179, 84] width 70 height 13
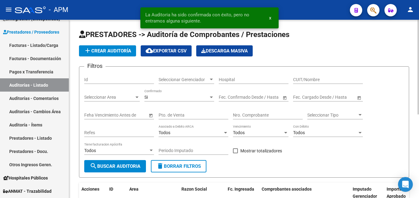
click at [285, 97] on span "Open calendar" at bounding box center [284, 97] width 15 height 15
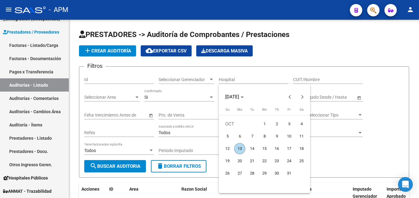
click at [263, 123] on span "1" at bounding box center [264, 123] width 11 height 11
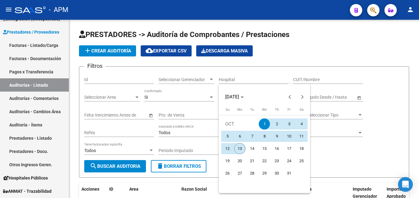
click at [239, 150] on span "13" at bounding box center [239, 148] width 11 height 11
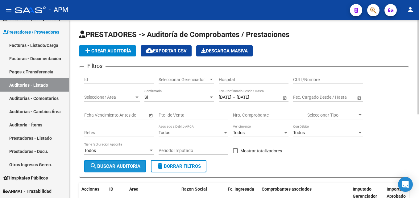
click at [121, 171] on button "search Buscar Auditoria" at bounding box center [115, 166] width 62 height 12
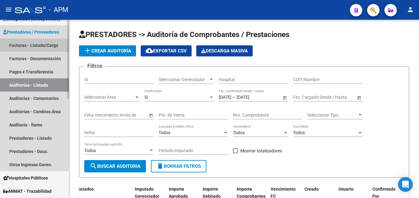
click at [46, 42] on link "Facturas - Listado/Carga" at bounding box center [34, 45] width 69 height 13
